Goal: Information Seeking & Learning: Check status

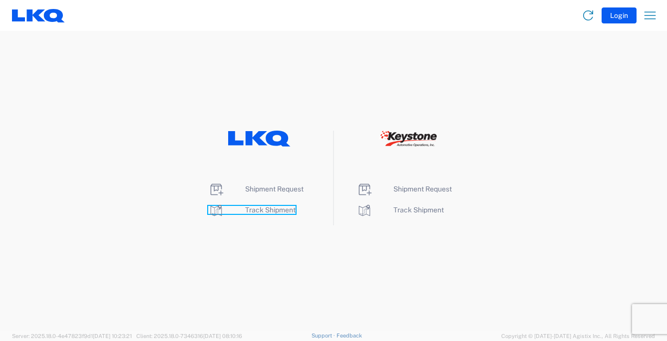
click at [278, 212] on span "Track Shipment" at bounding box center [270, 210] width 50 height 8
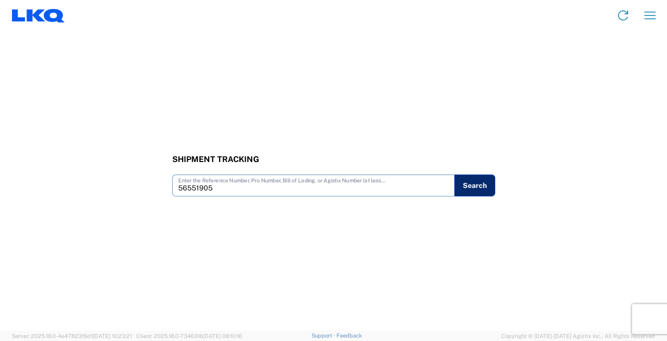
click at [478, 183] on button "Search" at bounding box center [474, 186] width 41 height 22
click at [473, 187] on button "Search" at bounding box center [474, 186] width 41 height 22
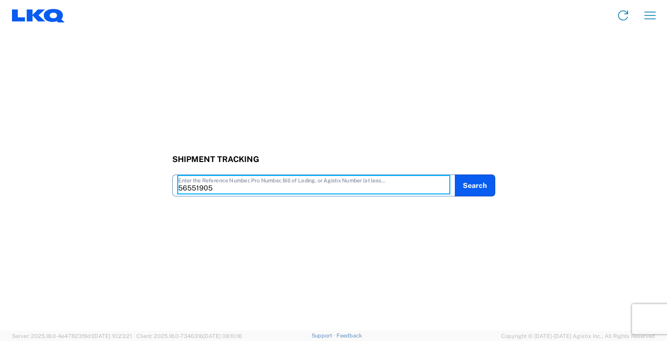
click at [219, 188] on input "56551905" at bounding box center [313, 184] width 271 height 17
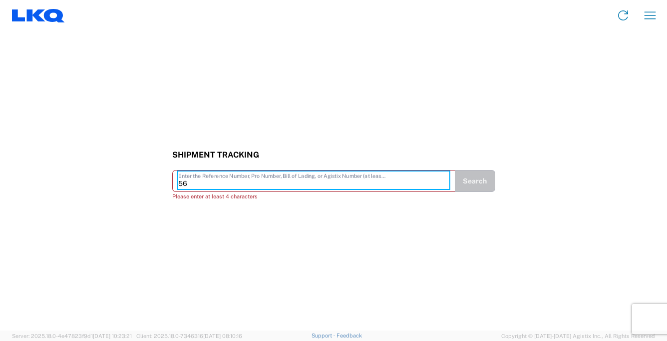
type input "5"
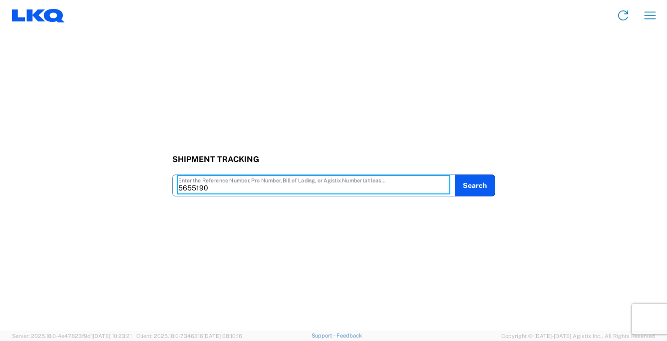
type input "56551905"
